Goal: Obtain resource: Obtain resource

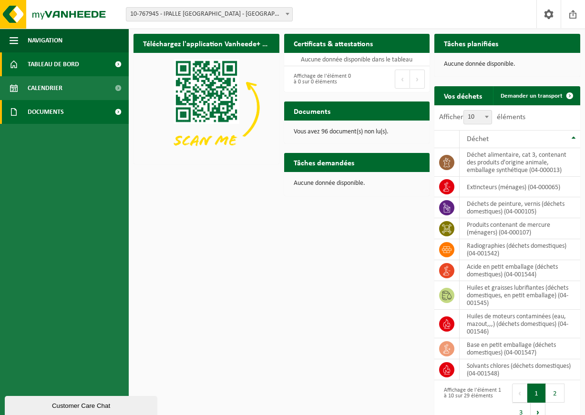
click at [36, 109] on span "Documents" at bounding box center [46, 112] width 36 height 24
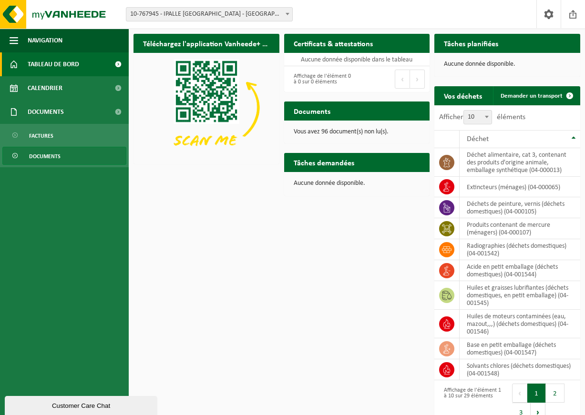
click at [52, 152] on span "Documents" at bounding box center [44, 156] width 31 height 18
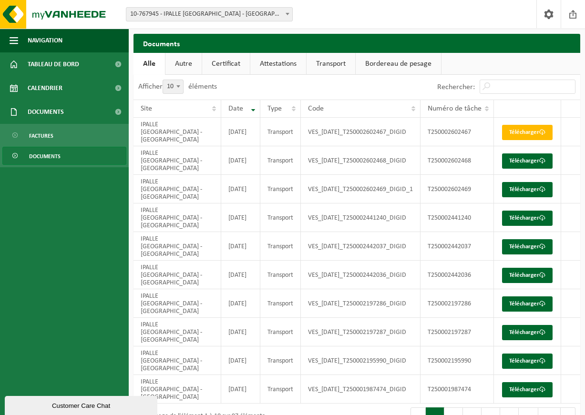
click at [192, 60] on link "Autre" at bounding box center [183, 64] width 36 height 22
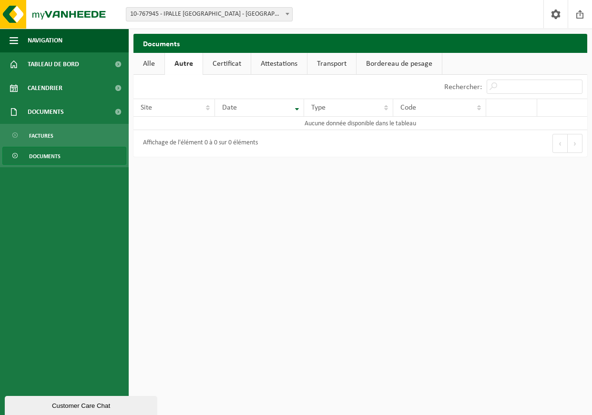
click at [220, 61] on link "Certificat" at bounding box center [227, 64] width 48 height 22
click at [289, 60] on link "Attestations" at bounding box center [278, 64] width 56 height 22
click at [335, 63] on link "Transport" at bounding box center [332, 64] width 49 height 22
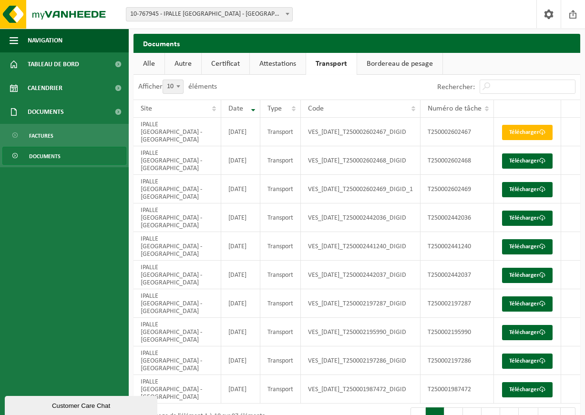
click at [380, 61] on link "Bordereau de pesage" at bounding box center [399, 64] width 85 height 22
